Goal: Task Accomplishment & Management: Manage account settings

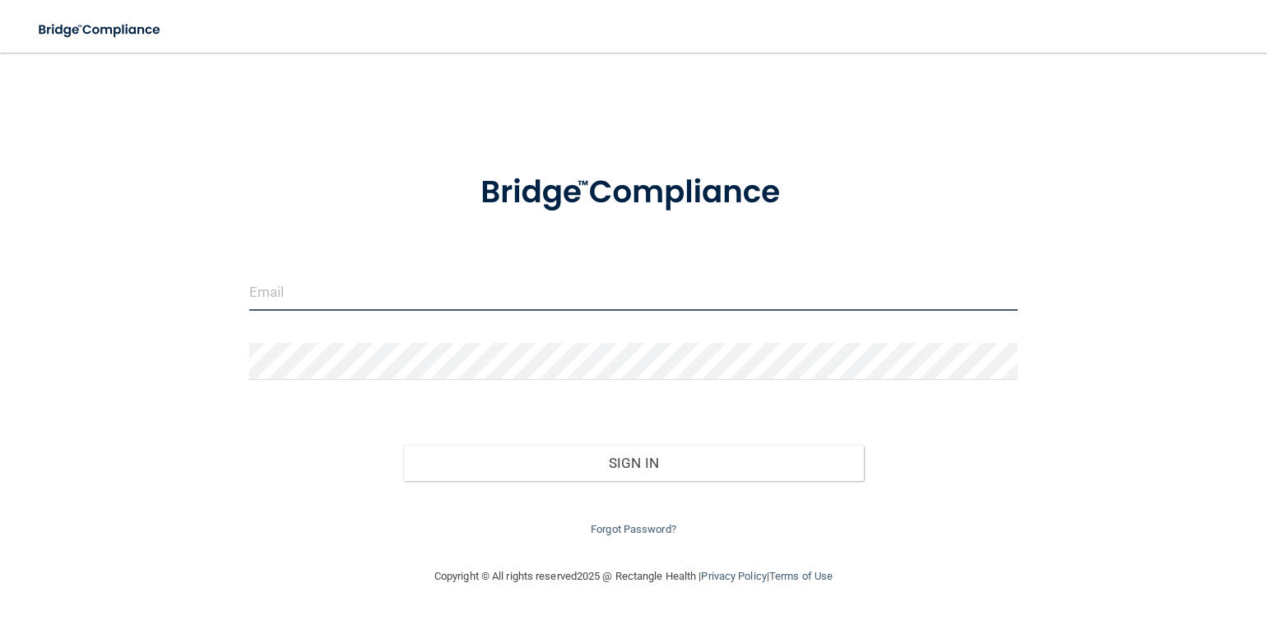
click at [253, 296] on input "email" at bounding box center [633, 292] width 768 height 37
type input "[EMAIL_ADDRESS][DOMAIN_NAME]"
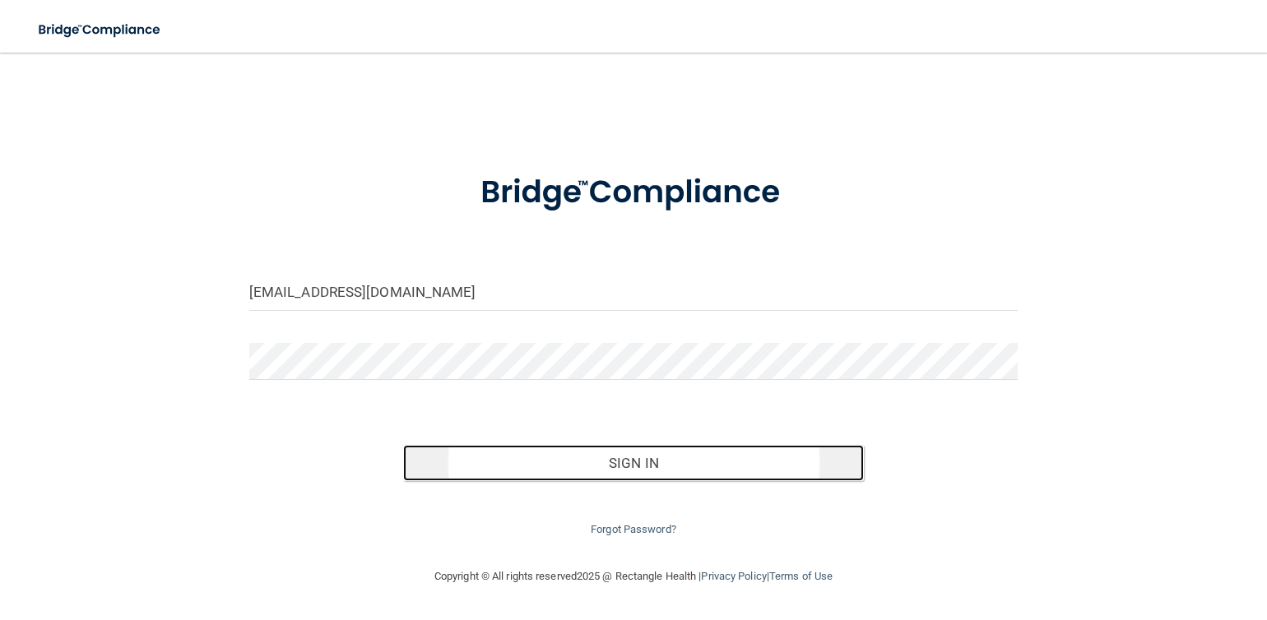
click at [673, 471] on button "Sign In" at bounding box center [634, 463] width 462 height 36
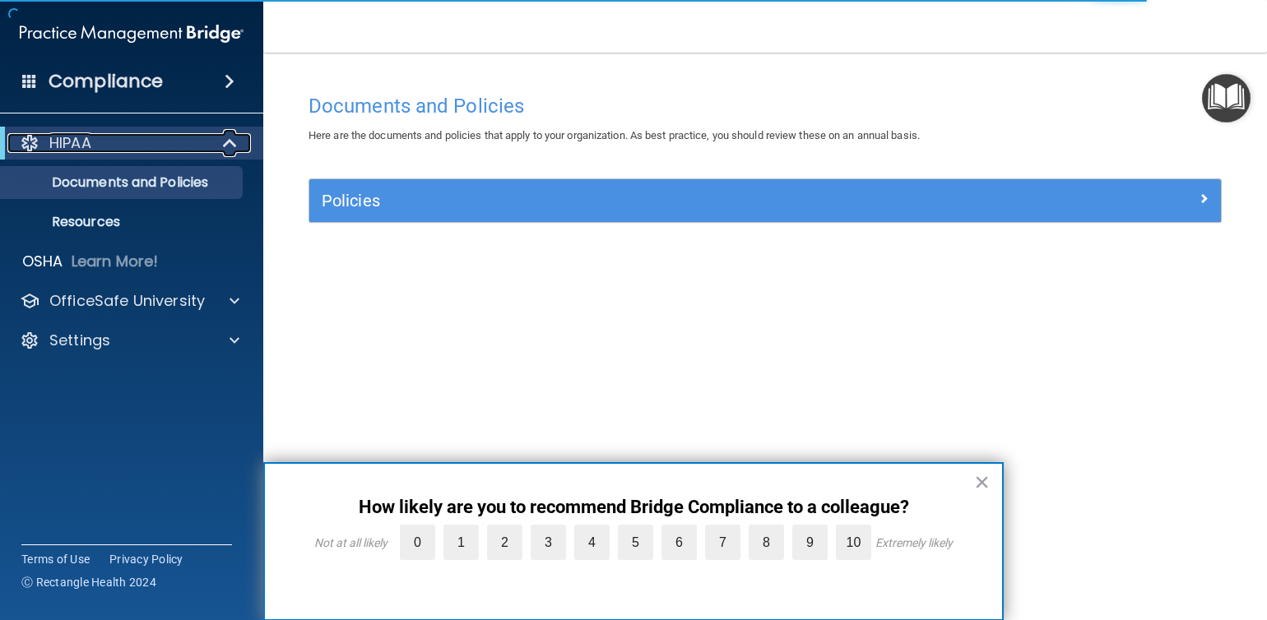
click at [232, 141] on span at bounding box center [232, 143] width 14 height 20
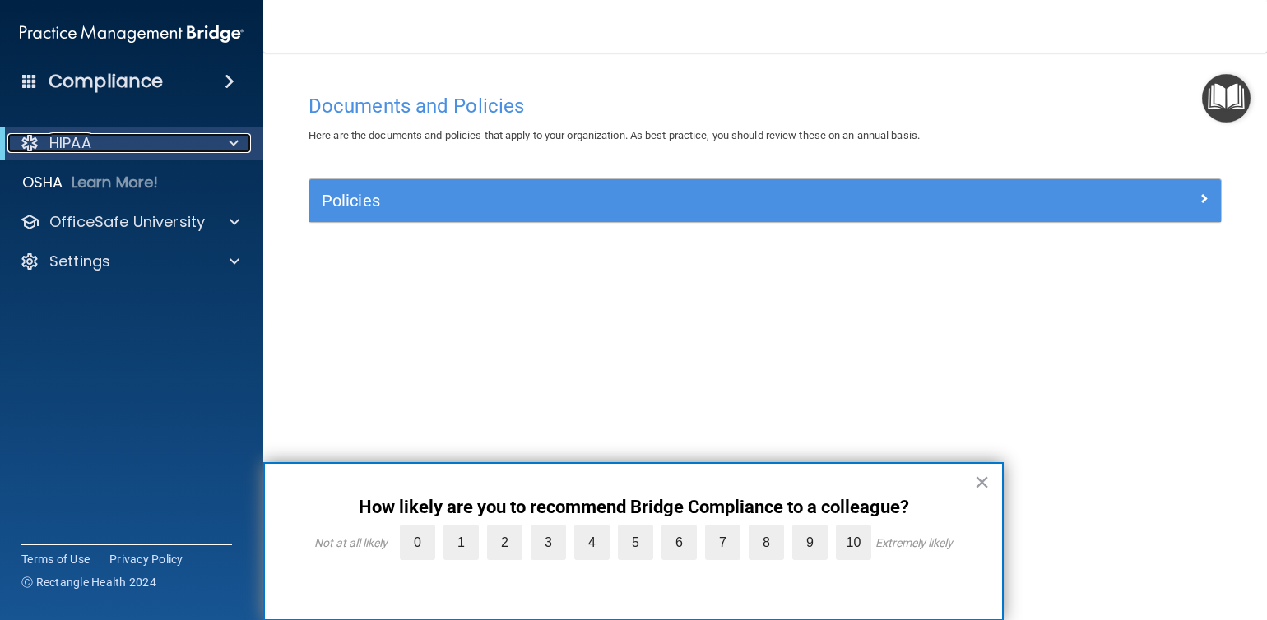
click at [69, 144] on p "HIPAA" at bounding box center [70, 143] width 42 height 20
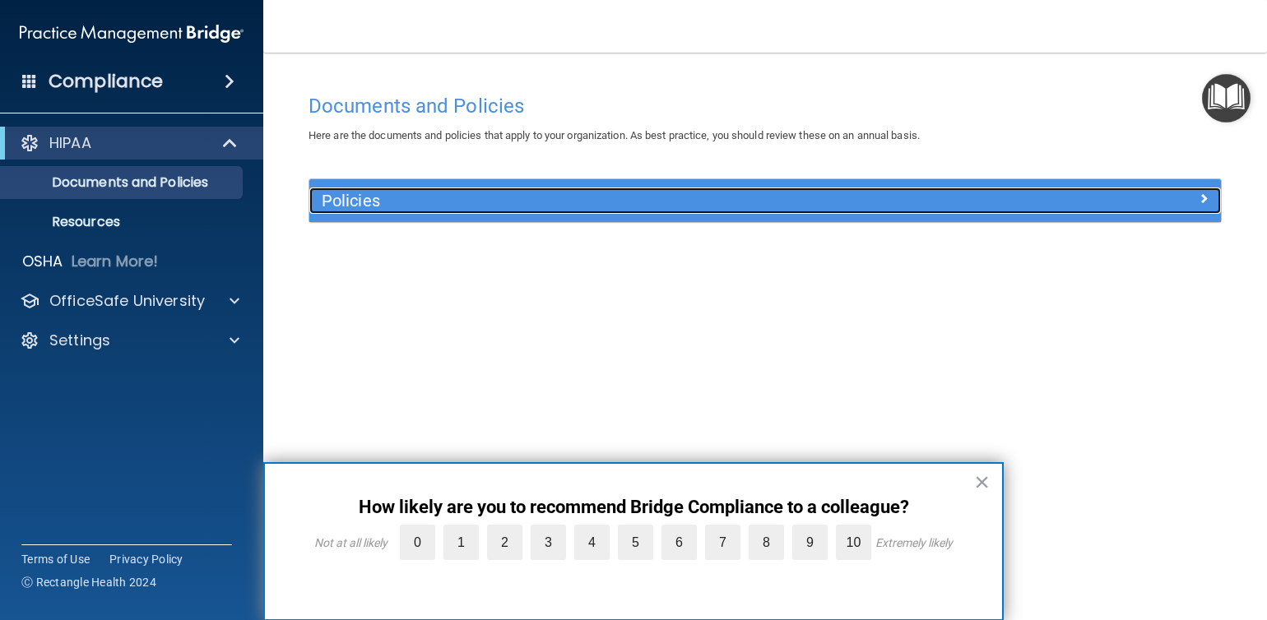
click at [1204, 194] on span at bounding box center [1204, 198] width 10 height 20
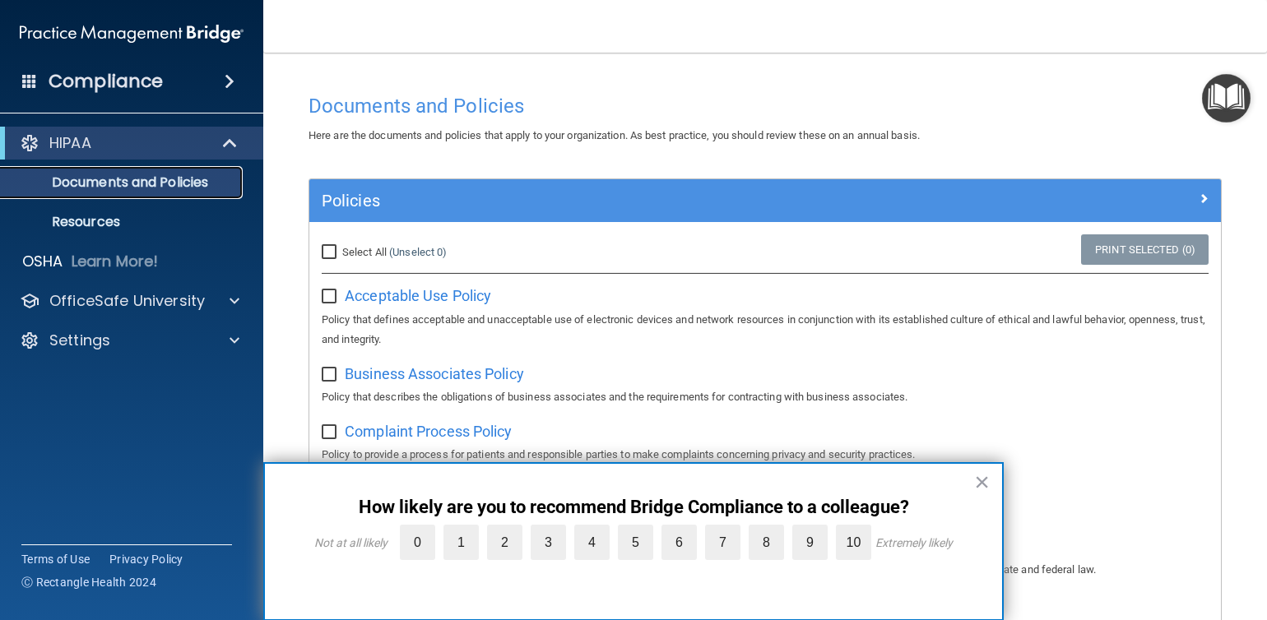
click at [90, 183] on p "Documents and Policies" at bounding box center [123, 182] width 225 height 16
click at [89, 181] on p "Documents and Policies" at bounding box center [123, 182] width 225 height 16
click at [92, 178] on p "Documents and Policies" at bounding box center [123, 182] width 225 height 16
click at [79, 221] on p "Resources" at bounding box center [123, 222] width 225 height 16
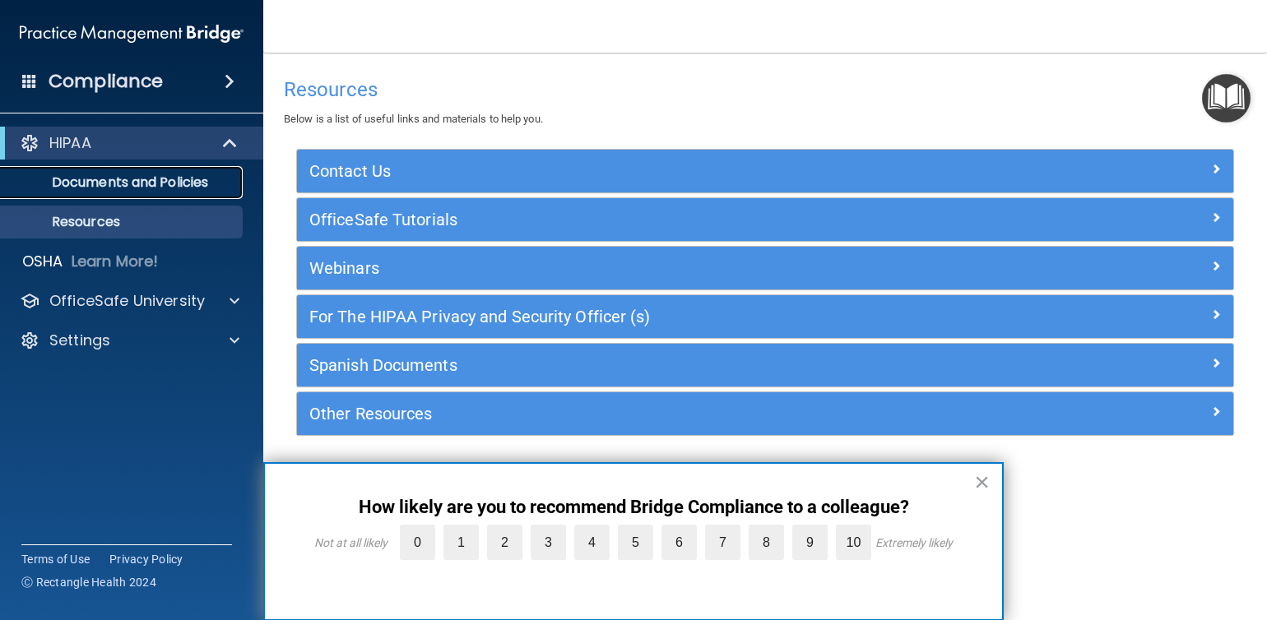
click at [87, 183] on p "Documents and Policies" at bounding box center [123, 182] width 225 height 16
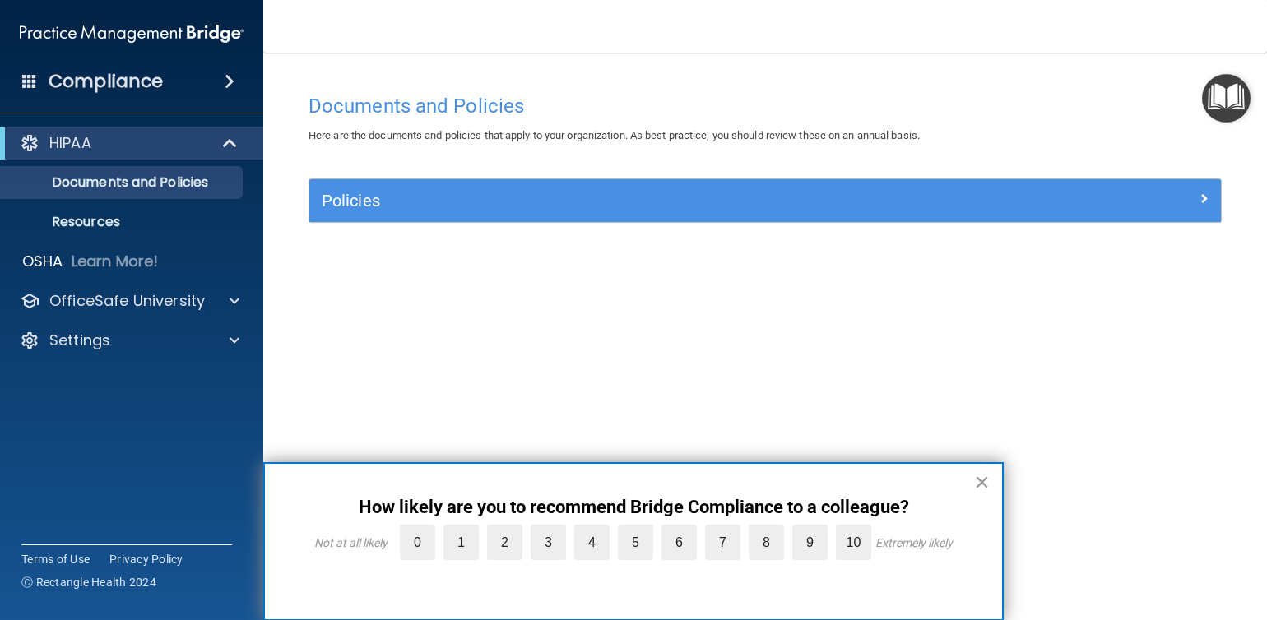
click at [986, 483] on button "×" at bounding box center [982, 482] width 16 height 26
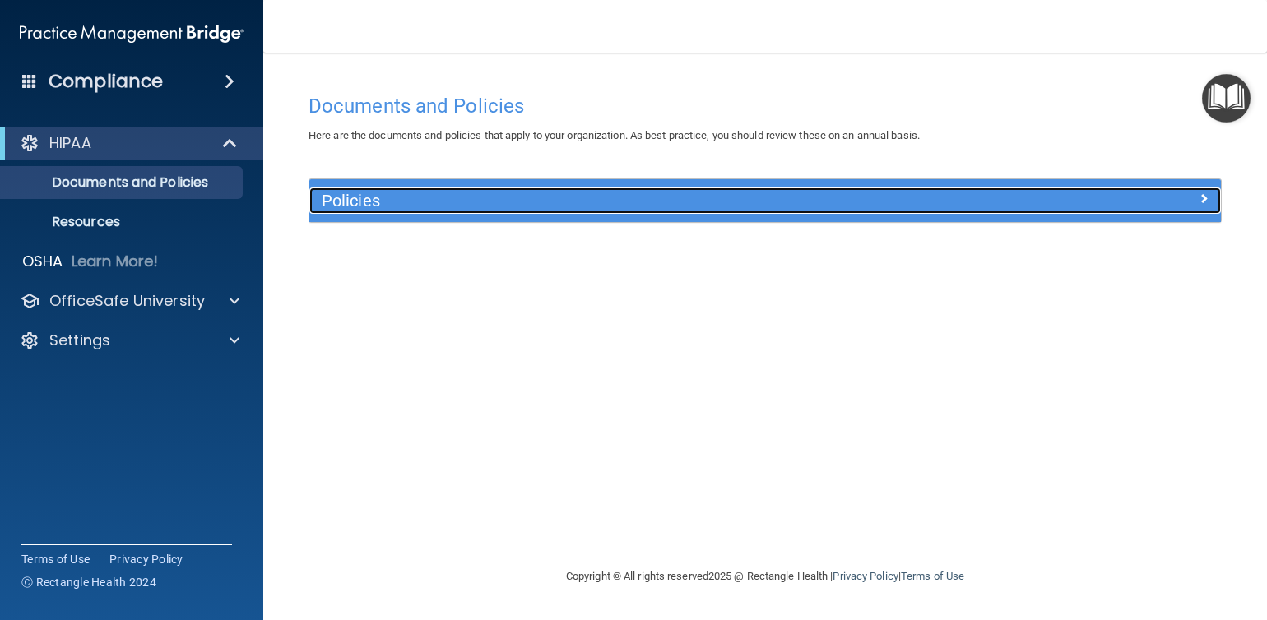
click at [1201, 190] on span at bounding box center [1204, 198] width 10 height 20
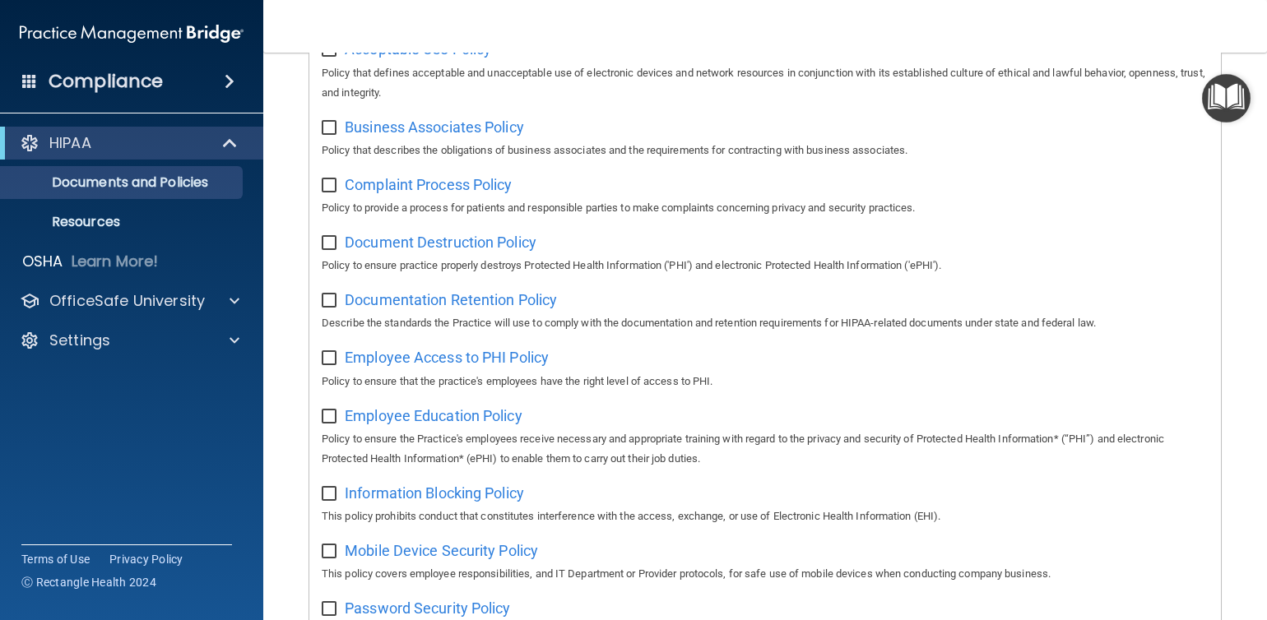
scroll to position [165, 0]
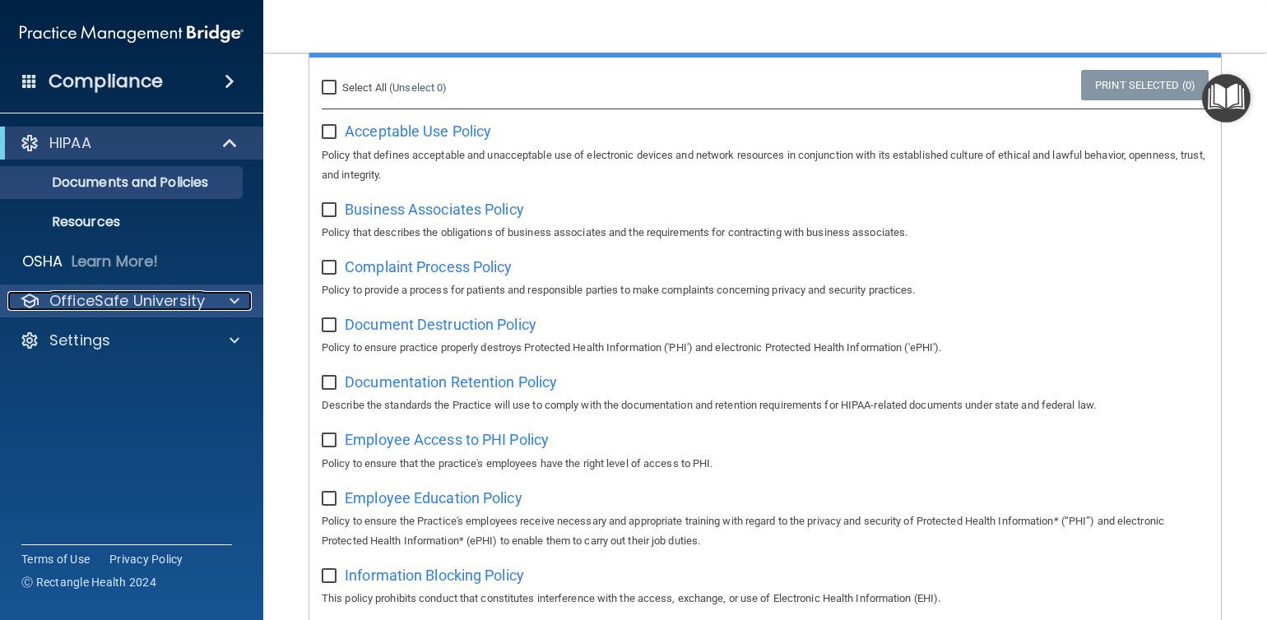
click at [173, 296] on p "OfficeSafe University" at bounding box center [126, 301] width 155 height 20
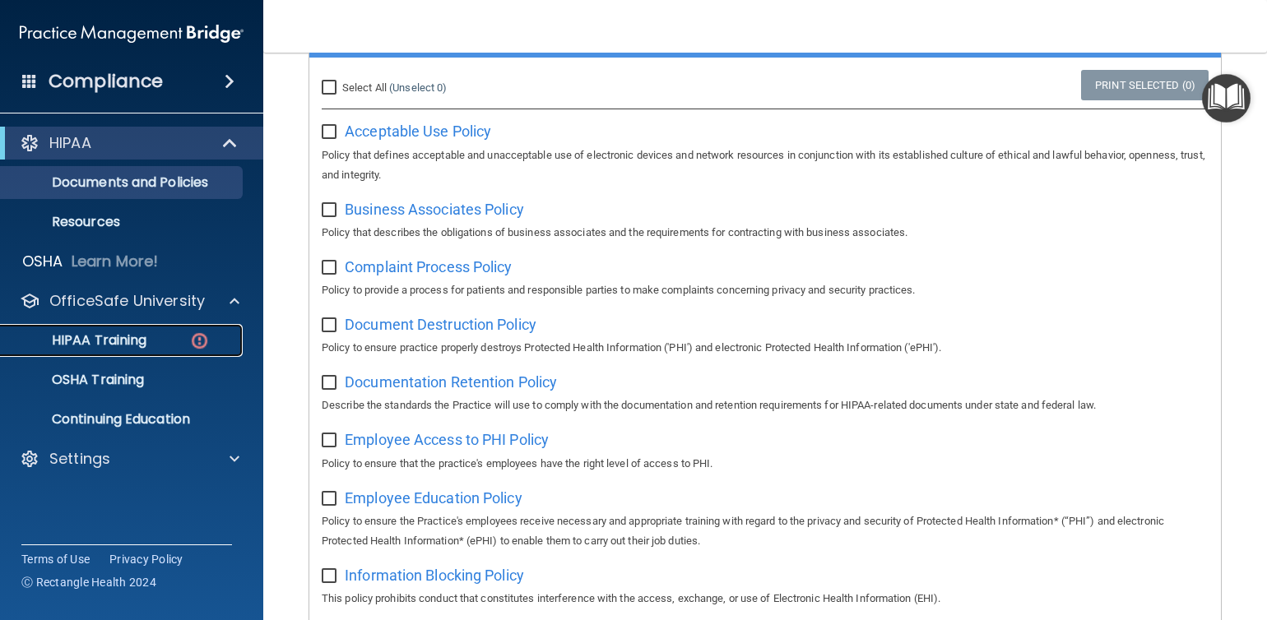
click at [105, 345] on p "HIPAA Training" at bounding box center [79, 340] width 136 height 16
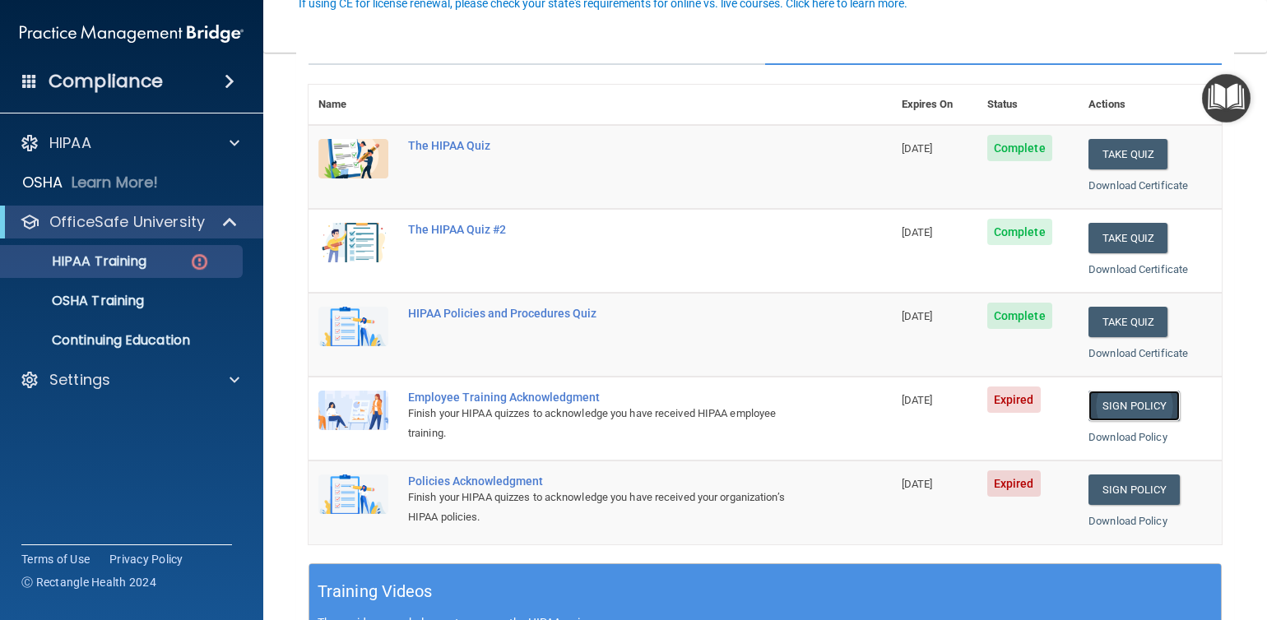
click at [1137, 403] on link "Sign Policy" at bounding box center [1133, 406] width 91 height 30
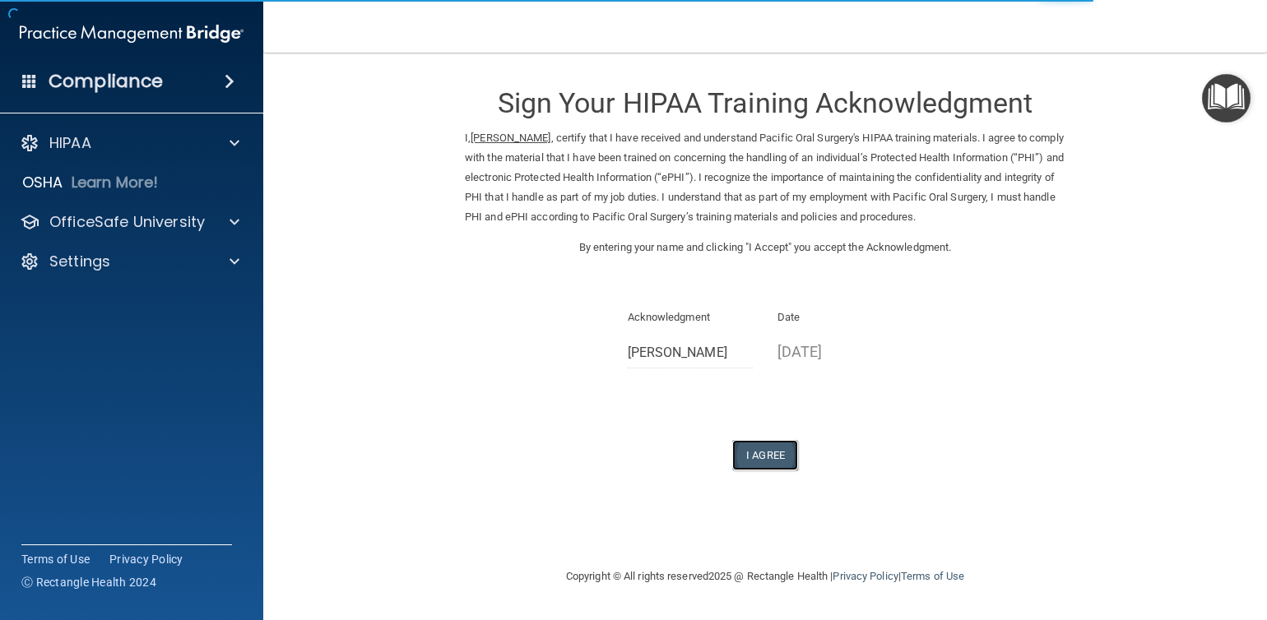
click at [777, 455] on button "I Agree" at bounding box center [765, 455] width 66 height 30
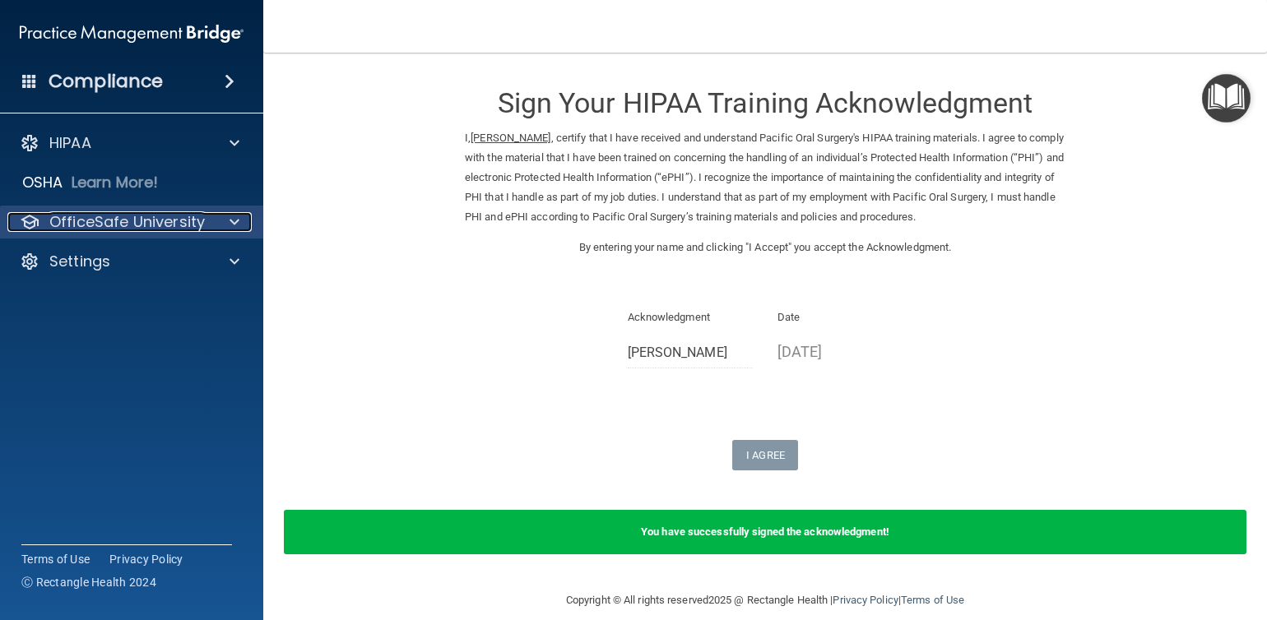
click at [138, 217] on p "OfficeSafe University" at bounding box center [126, 222] width 155 height 20
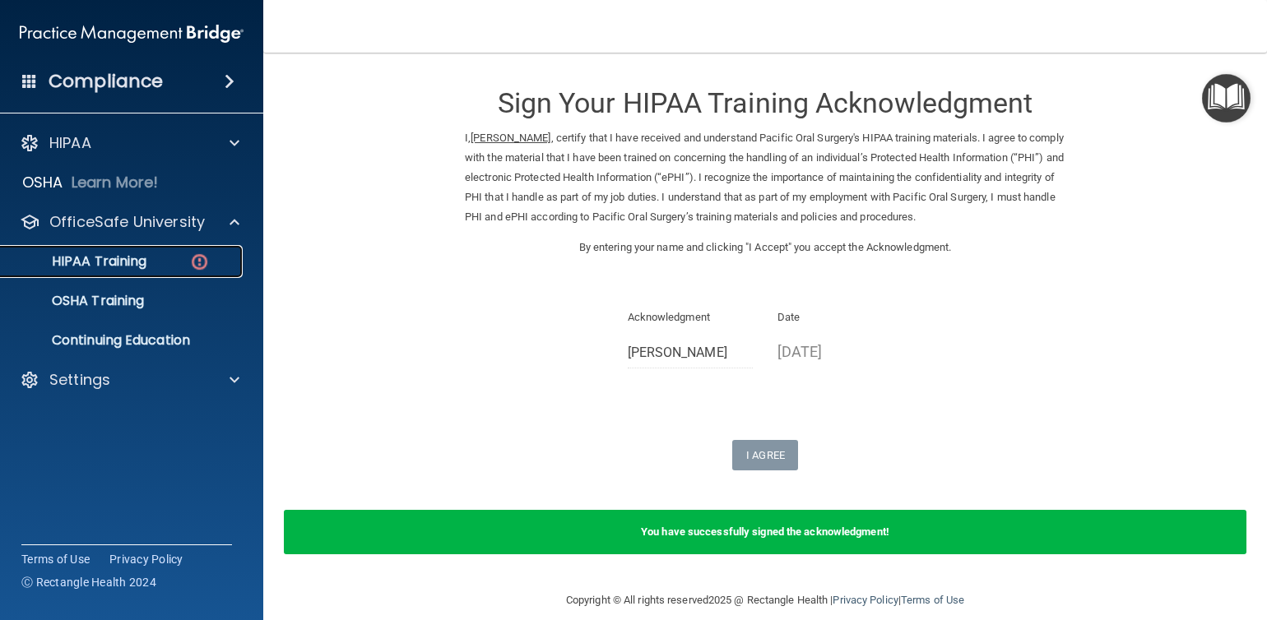
click at [102, 262] on p "HIPAA Training" at bounding box center [79, 261] width 136 height 16
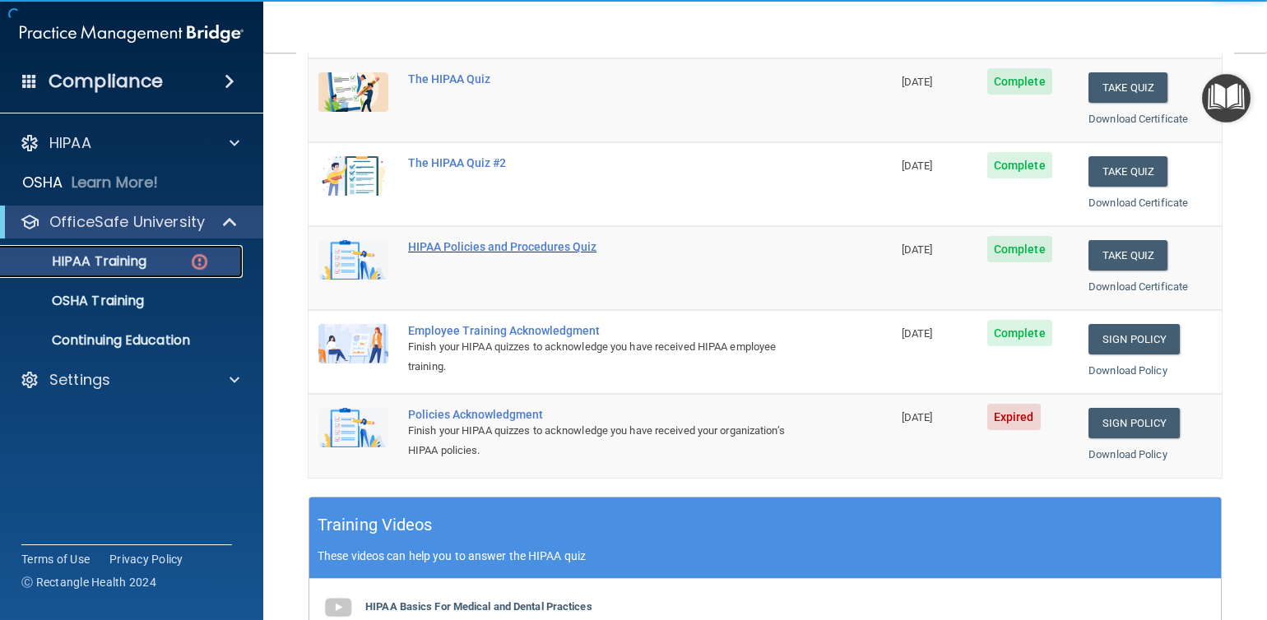
scroll to position [494, 0]
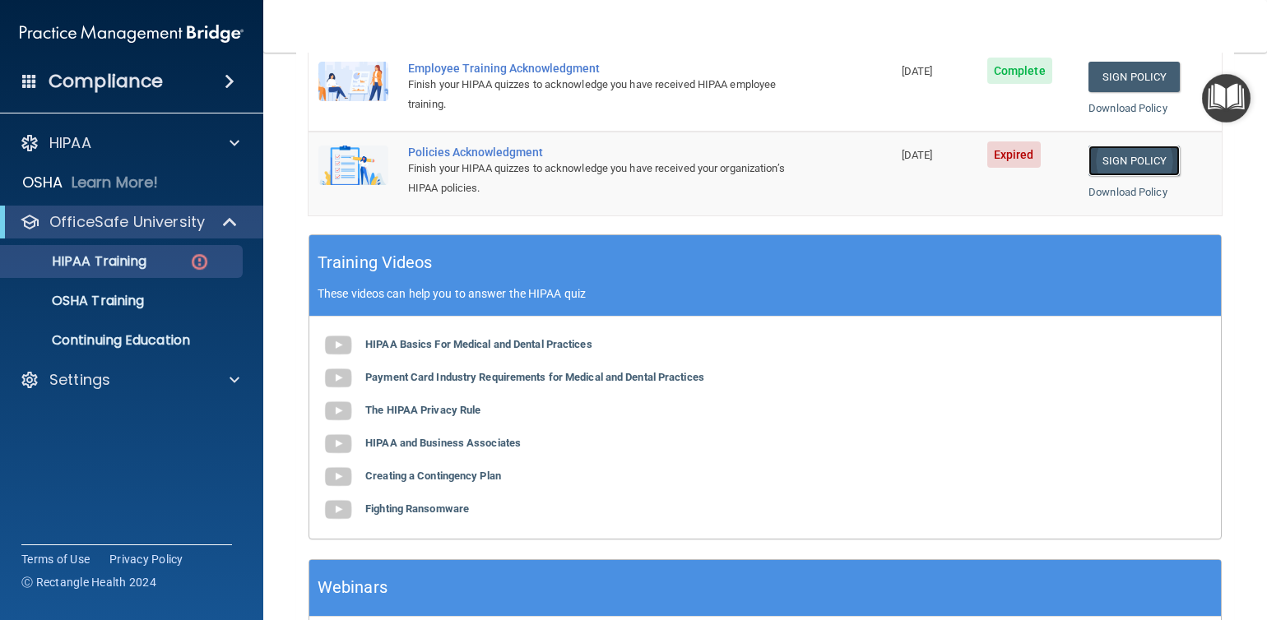
click at [1132, 154] on link "Sign Policy" at bounding box center [1133, 161] width 91 height 30
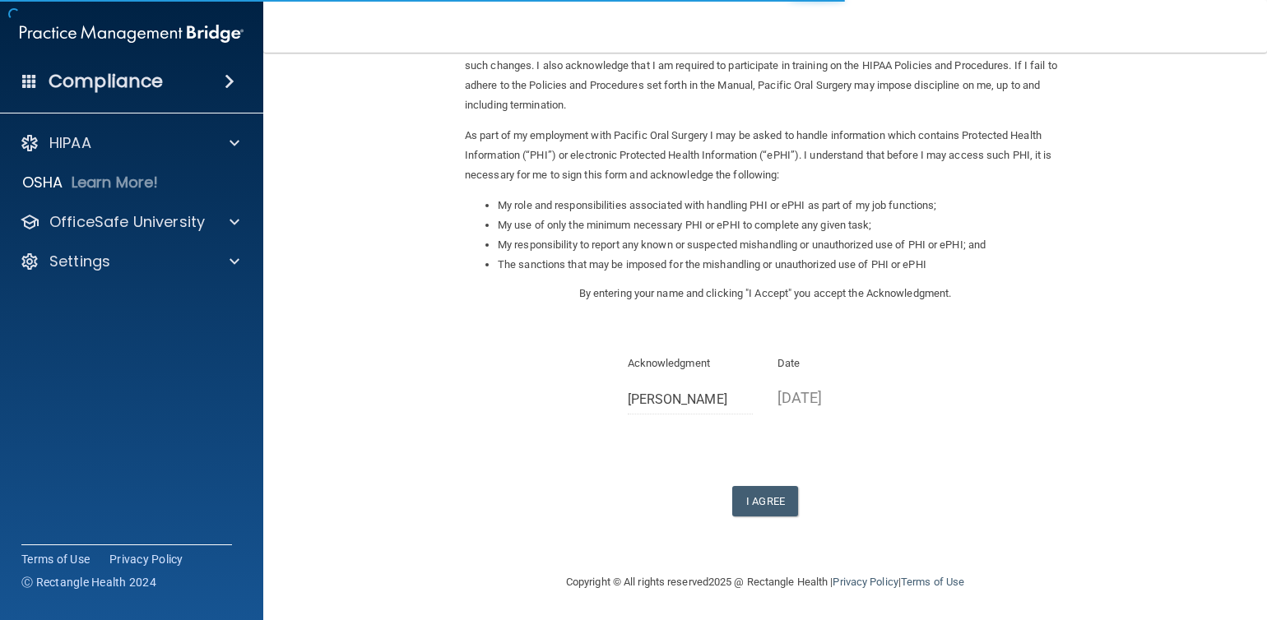
scroll to position [132, 0]
click at [756, 499] on button "I Agree" at bounding box center [765, 500] width 66 height 30
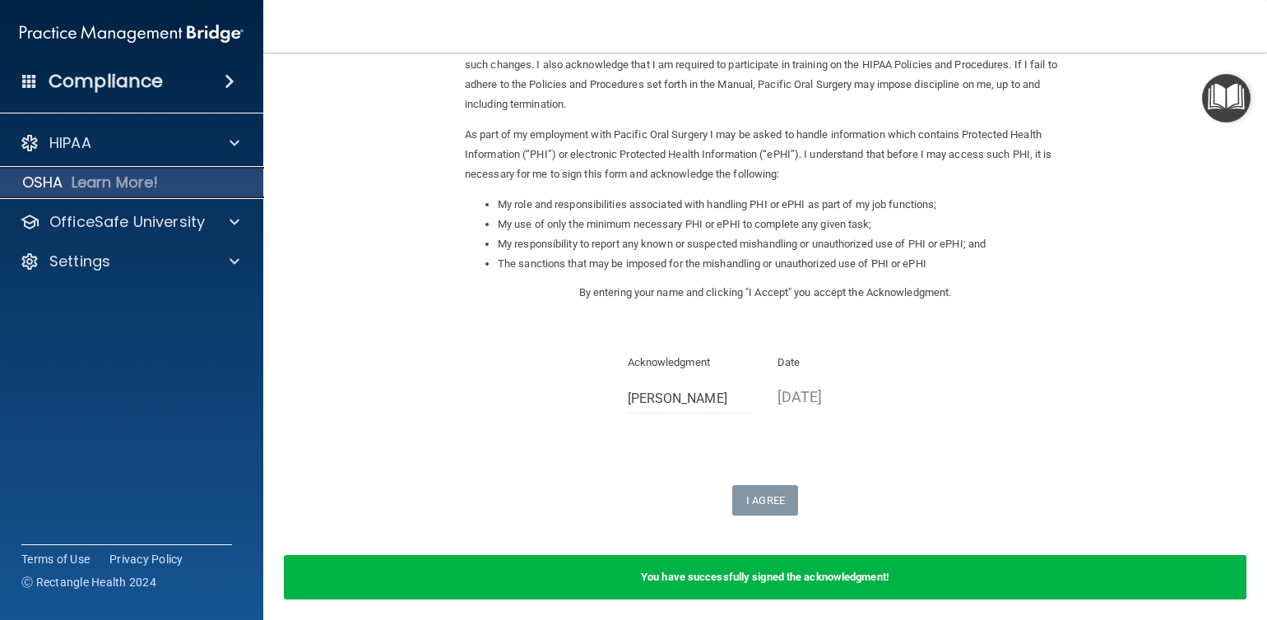
click at [74, 182] on p "Learn More!" at bounding box center [115, 183] width 87 height 20
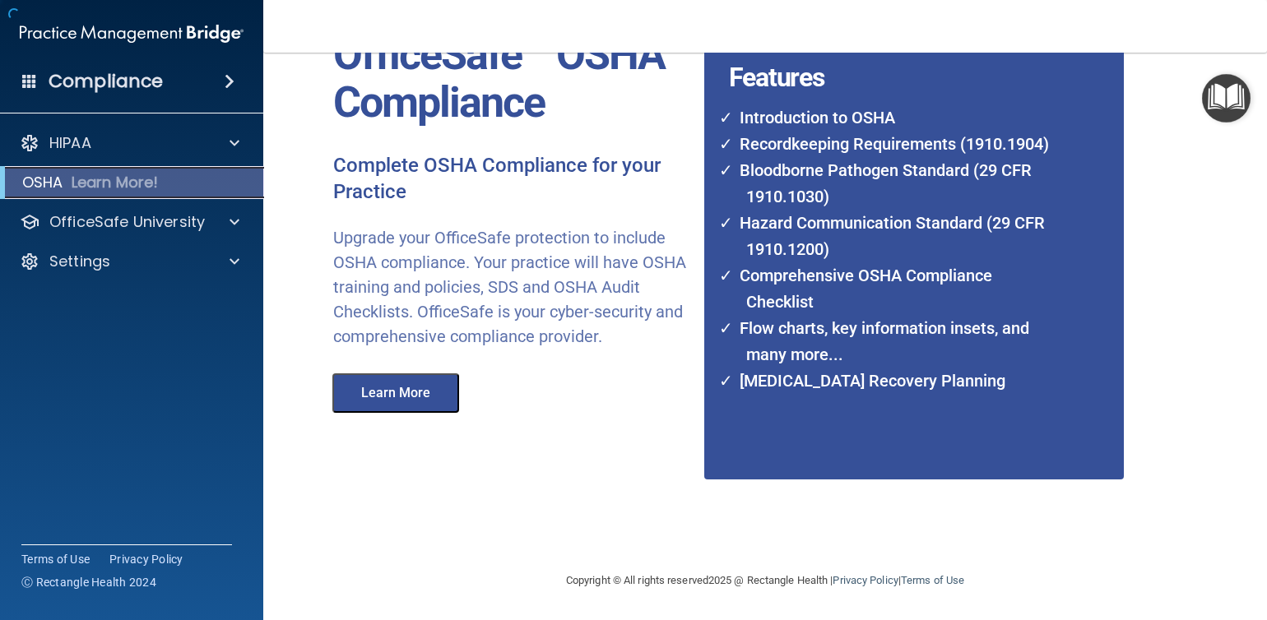
scroll to position [49, 0]
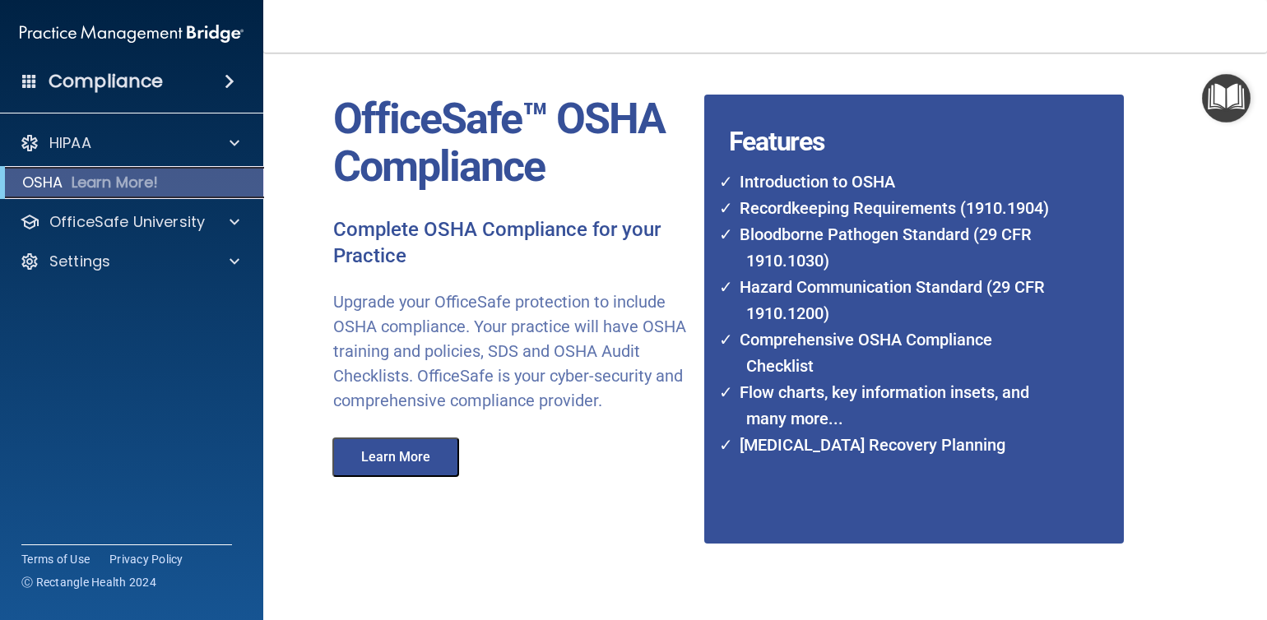
click at [77, 178] on p "Learn More!" at bounding box center [115, 183] width 87 height 20
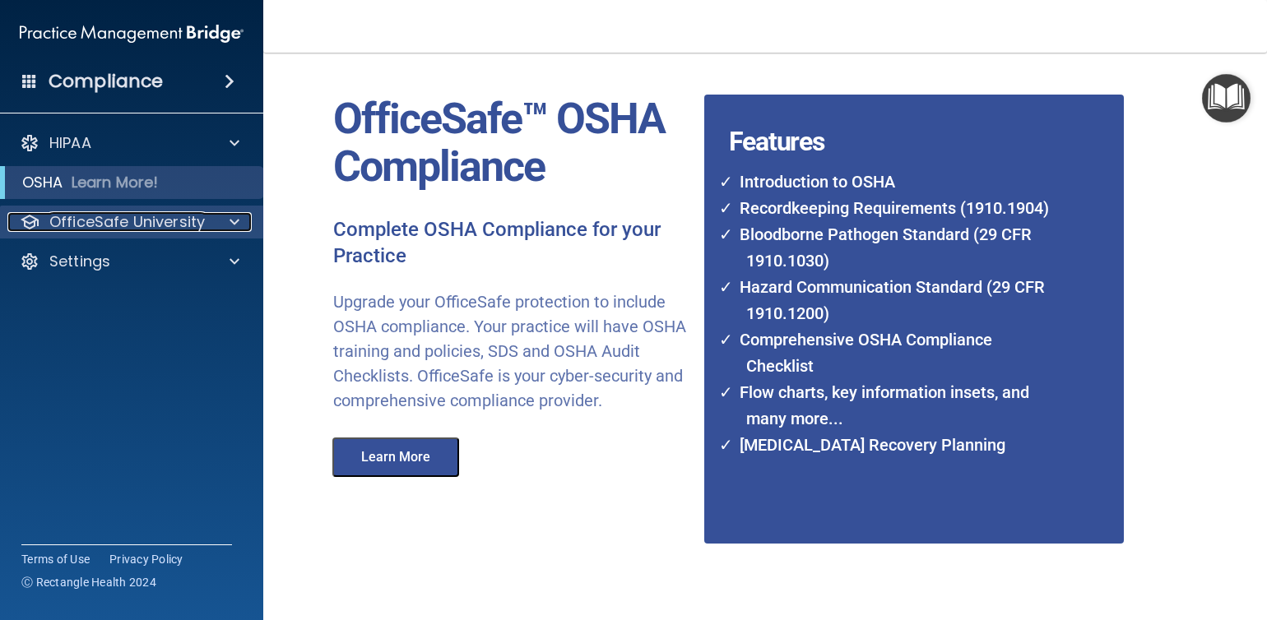
click at [114, 220] on p "OfficeSafe University" at bounding box center [126, 222] width 155 height 20
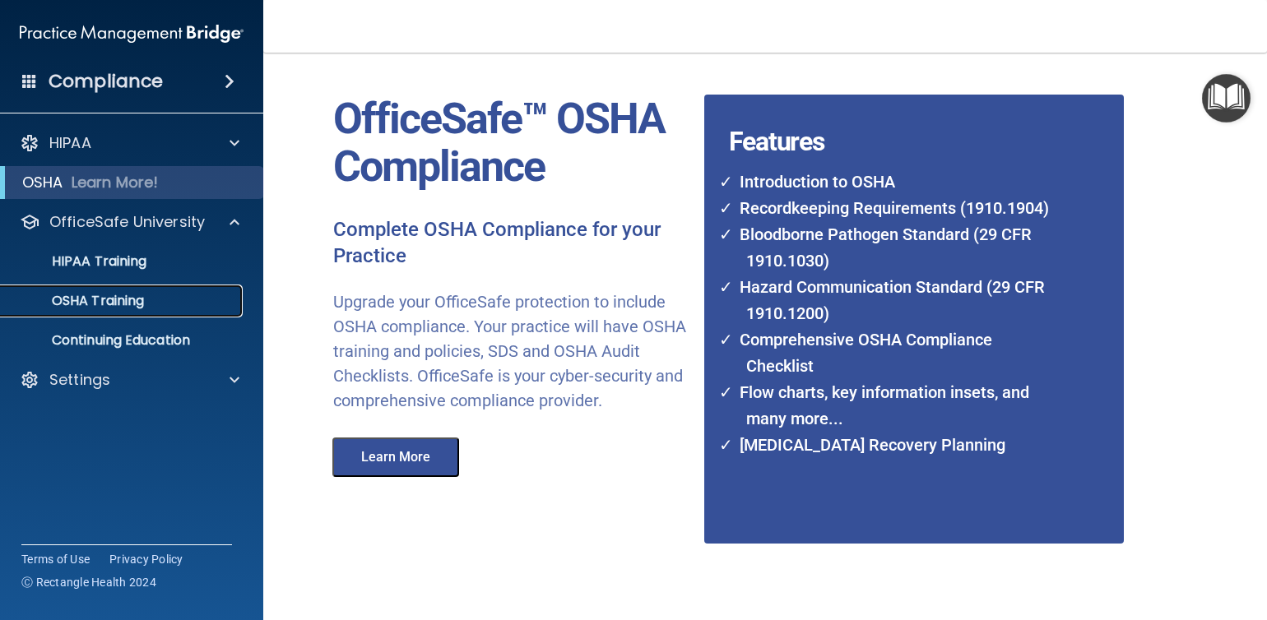
click at [121, 303] on p "OSHA Training" at bounding box center [77, 301] width 133 height 16
click at [142, 342] on p "Continuing Education" at bounding box center [123, 340] width 225 height 16
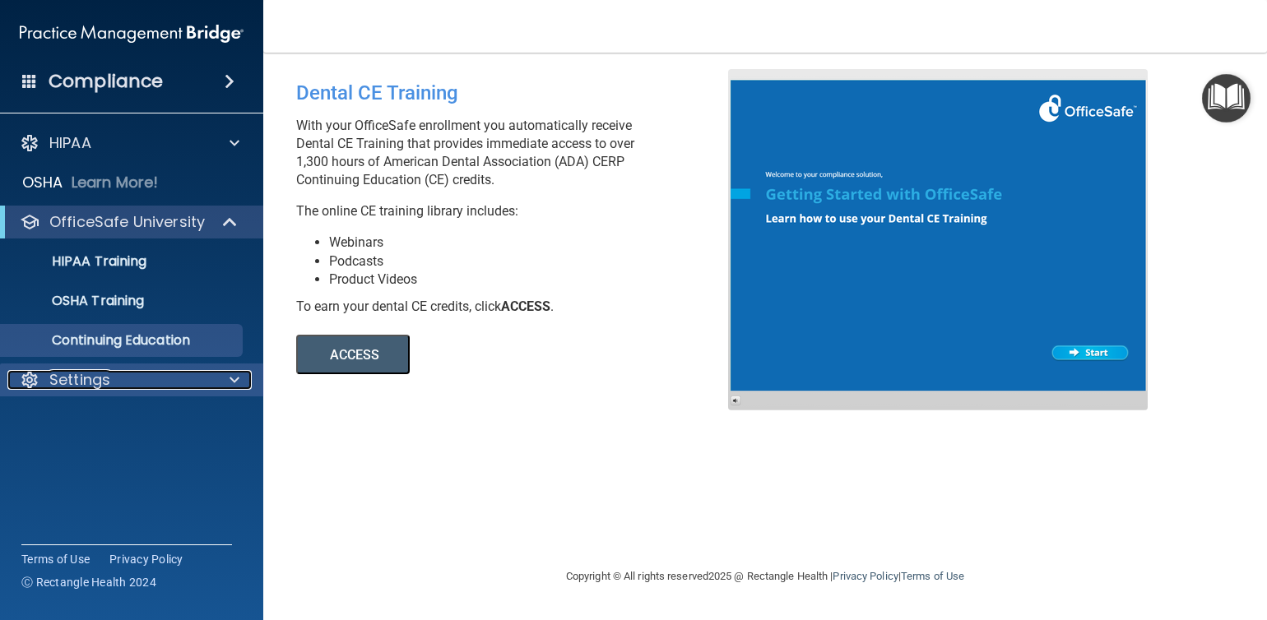
click at [75, 378] on p "Settings" at bounding box center [79, 380] width 61 height 20
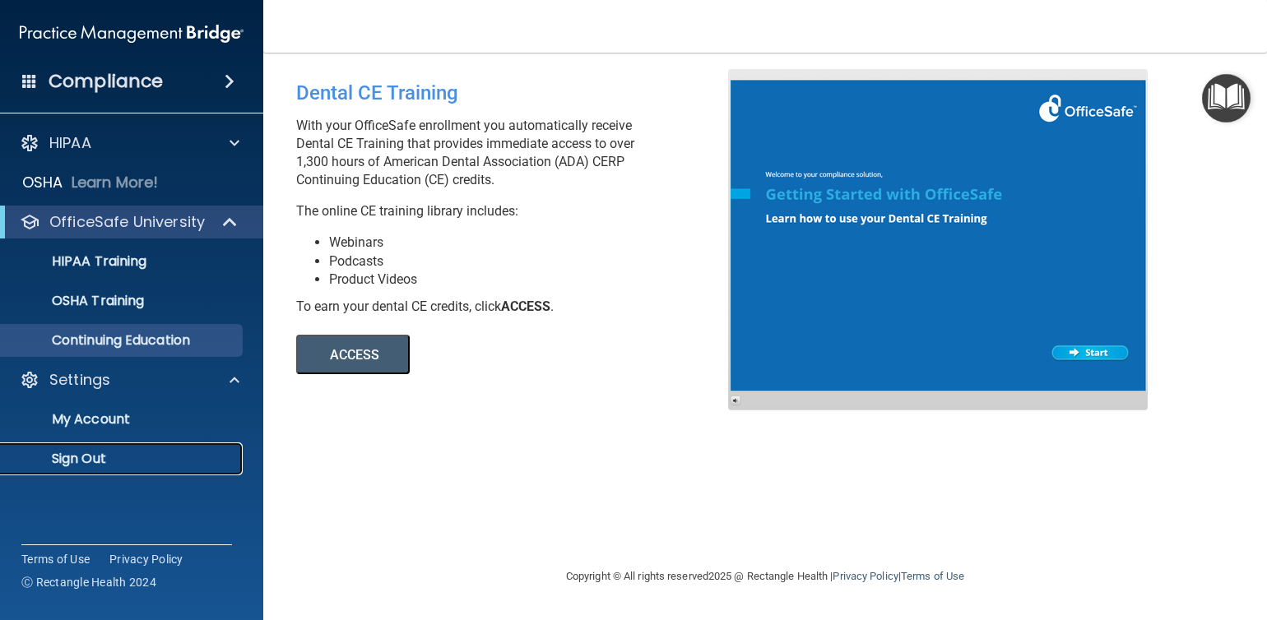
click at [84, 461] on p "Sign Out" at bounding box center [123, 459] width 225 height 16
